Goal: Task Accomplishment & Management: Complete application form

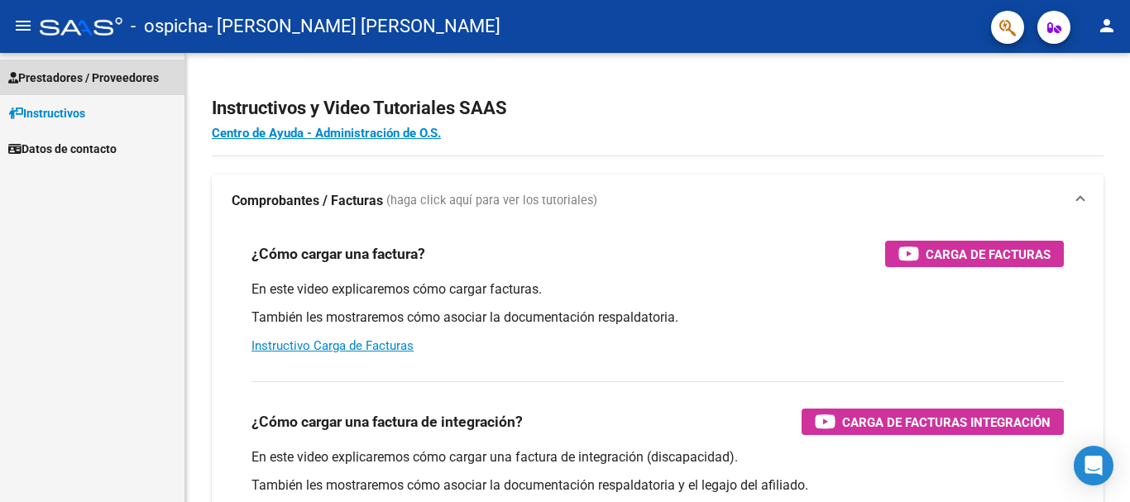
click at [65, 76] on span "Prestadores / Proveedores" at bounding box center [83, 78] width 151 height 18
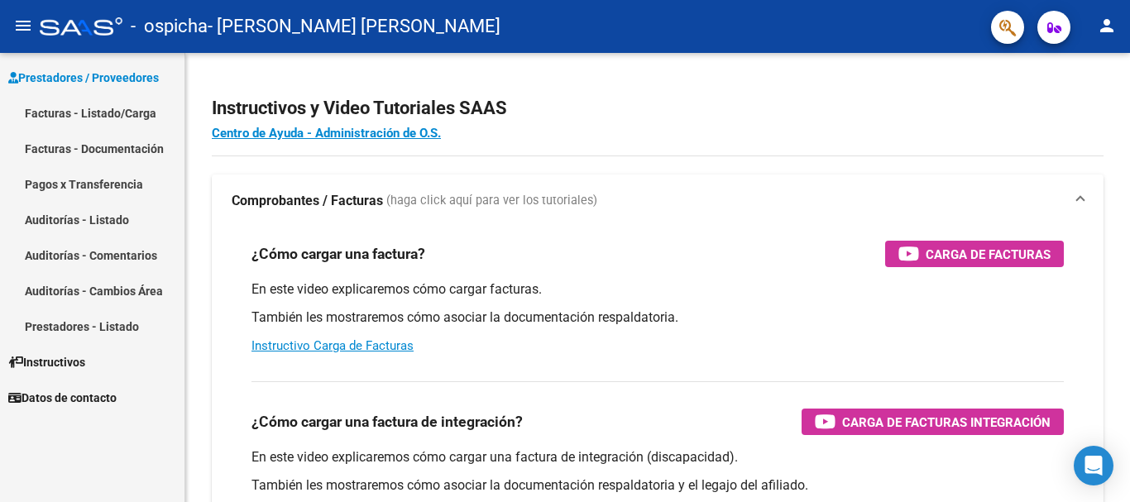
click at [74, 115] on link "Facturas - Listado/Carga" at bounding box center [92, 113] width 184 height 36
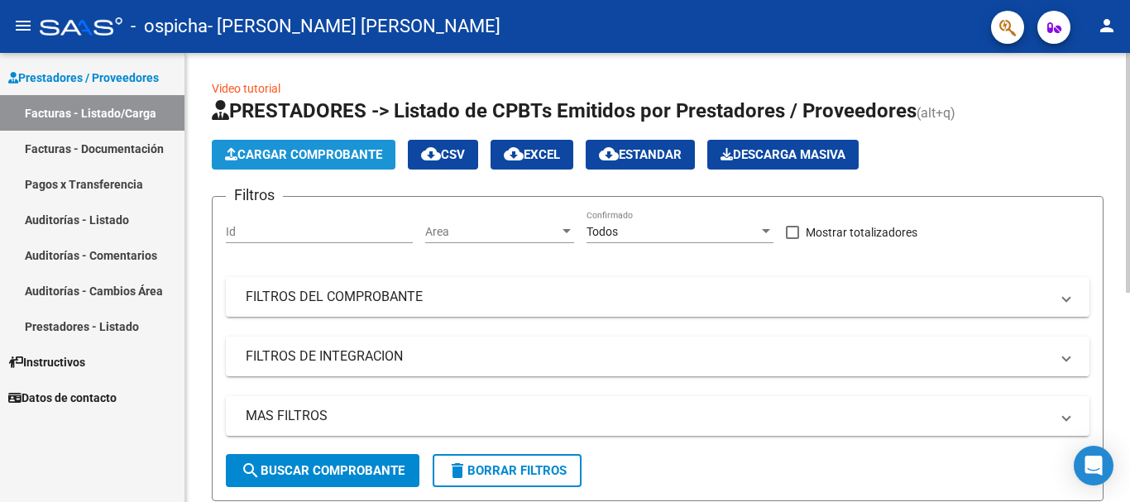
click at [326, 151] on span "Cargar Comprobante" at bounding box center [303, 154] width 157 height 15
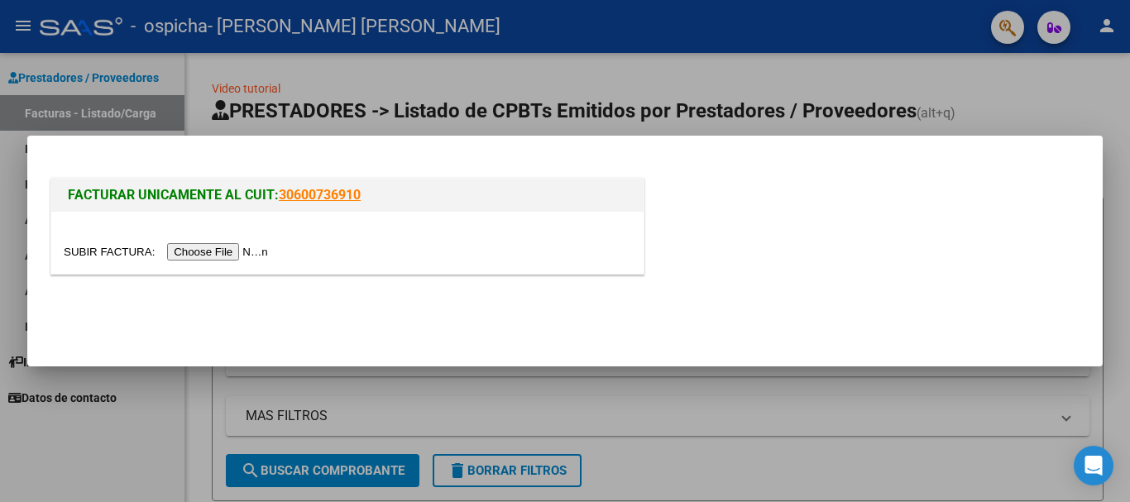
click at [1027, 98] on div at bounding box center [565, 251] width 1130 height 502
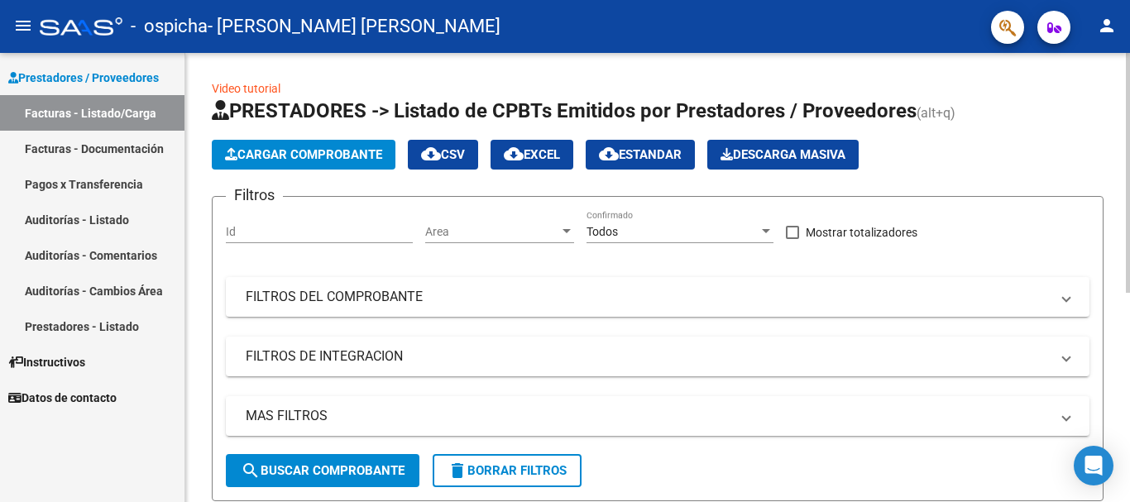
click at [1072, 192] on app-list-header "PRESTADORES -> Listado de CPBTs Emitidos por Prestadores / Proveedores (alt+q) …" at bounding box center [658, 300] width 892 height 404
click at [1129, 80] on div at bounding box center [1128, 173] width 4 height 240
click at [333, 155] on span "Cargar Comprobante" at bounding box center [303, 154] width 157 height 15
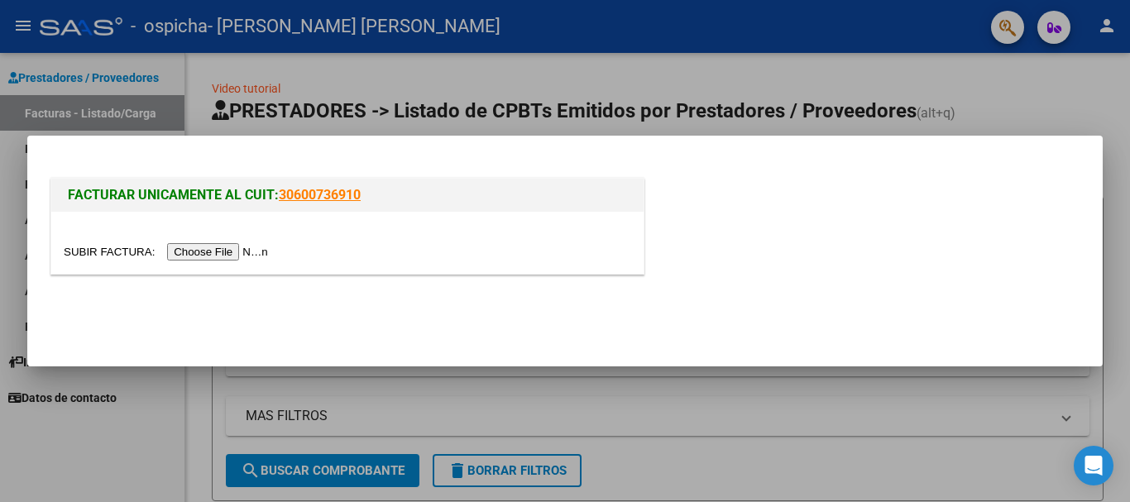
click at [207, 245] on input "file" at bounding box center [168, 251] width 209 height 17
